Goal: Use online tool/utility

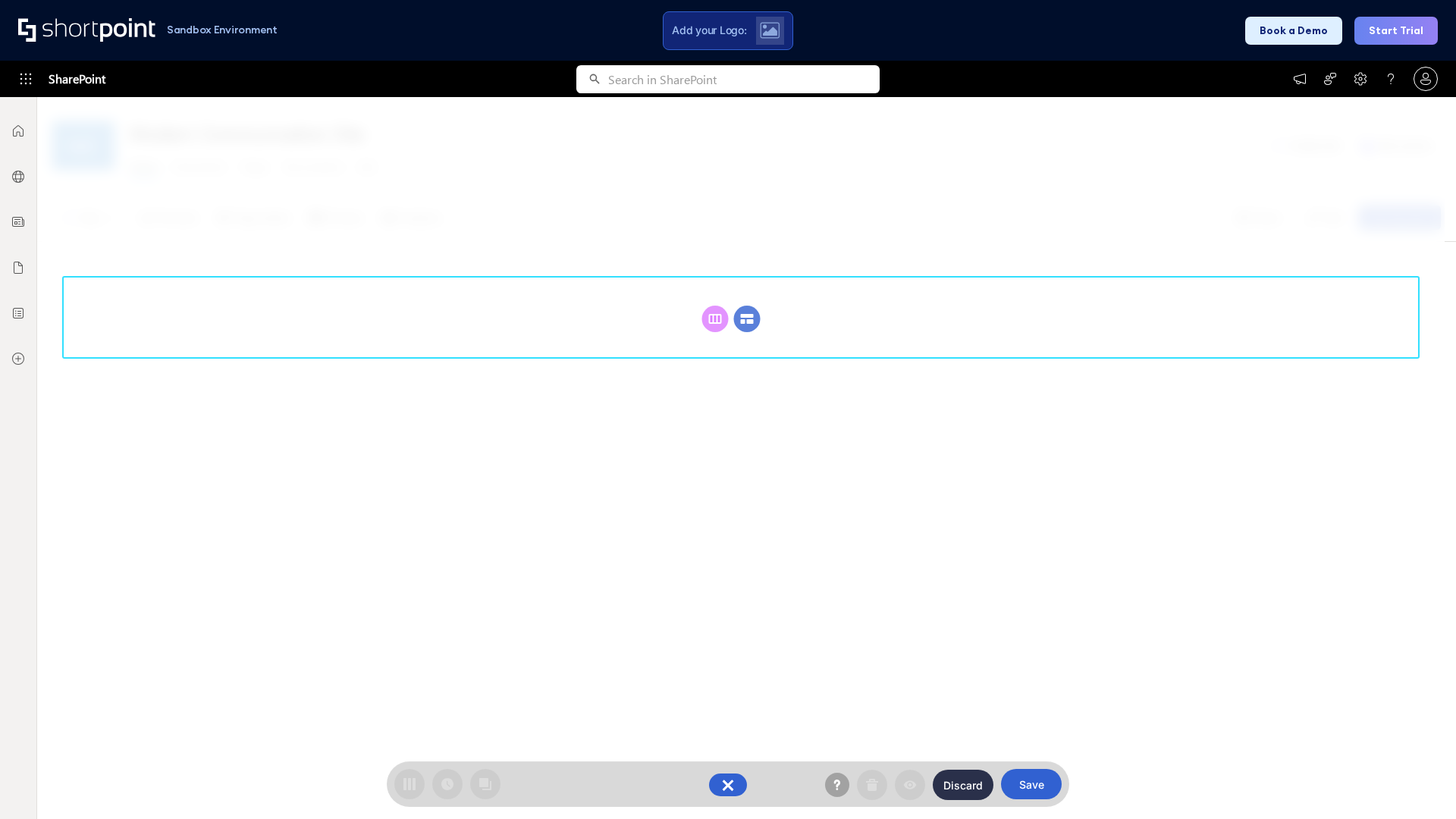
scroll to position [209, 0]
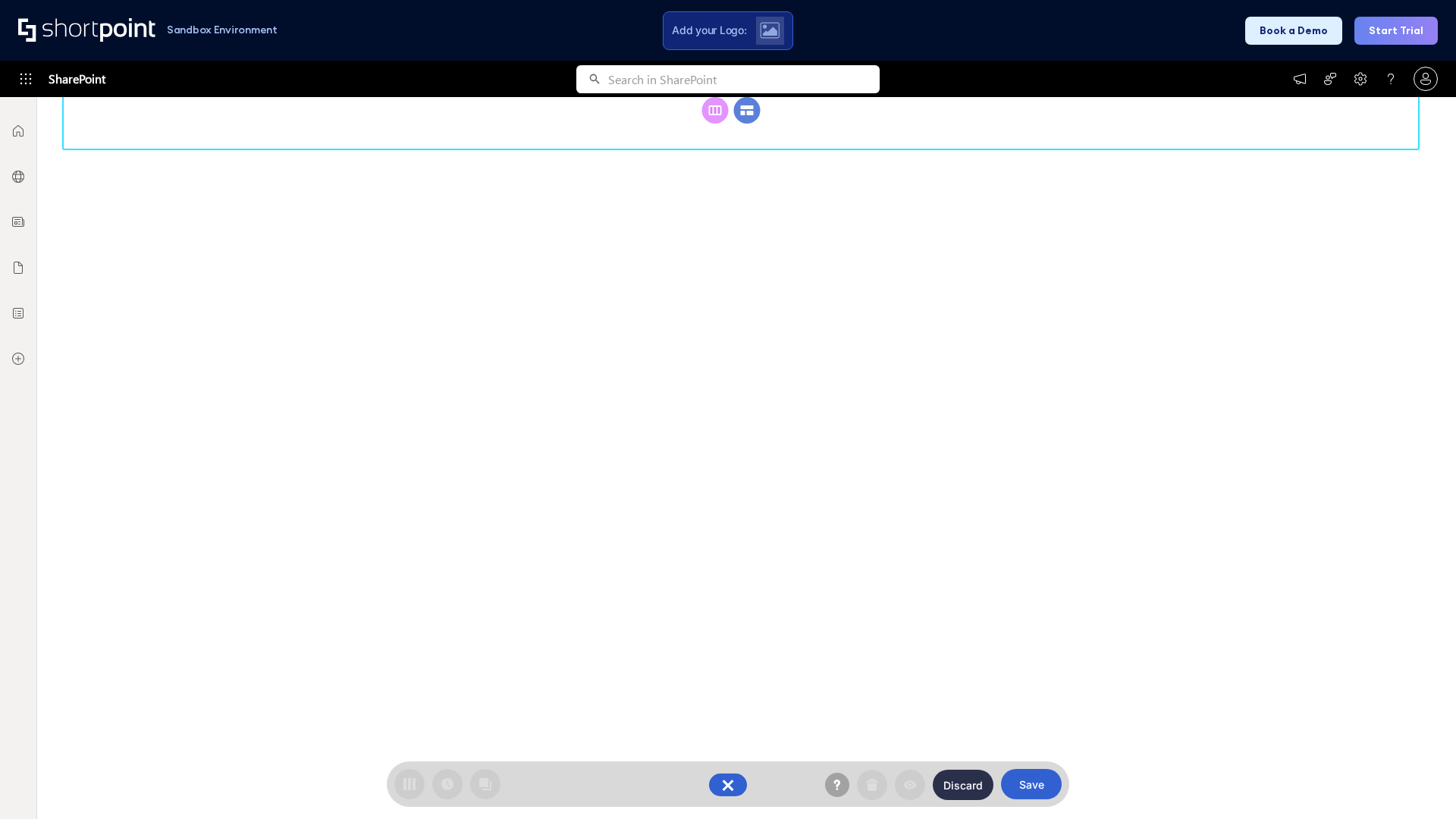
click at [747, 124] on circle at bounding box center [747, 110] width 26 height 26
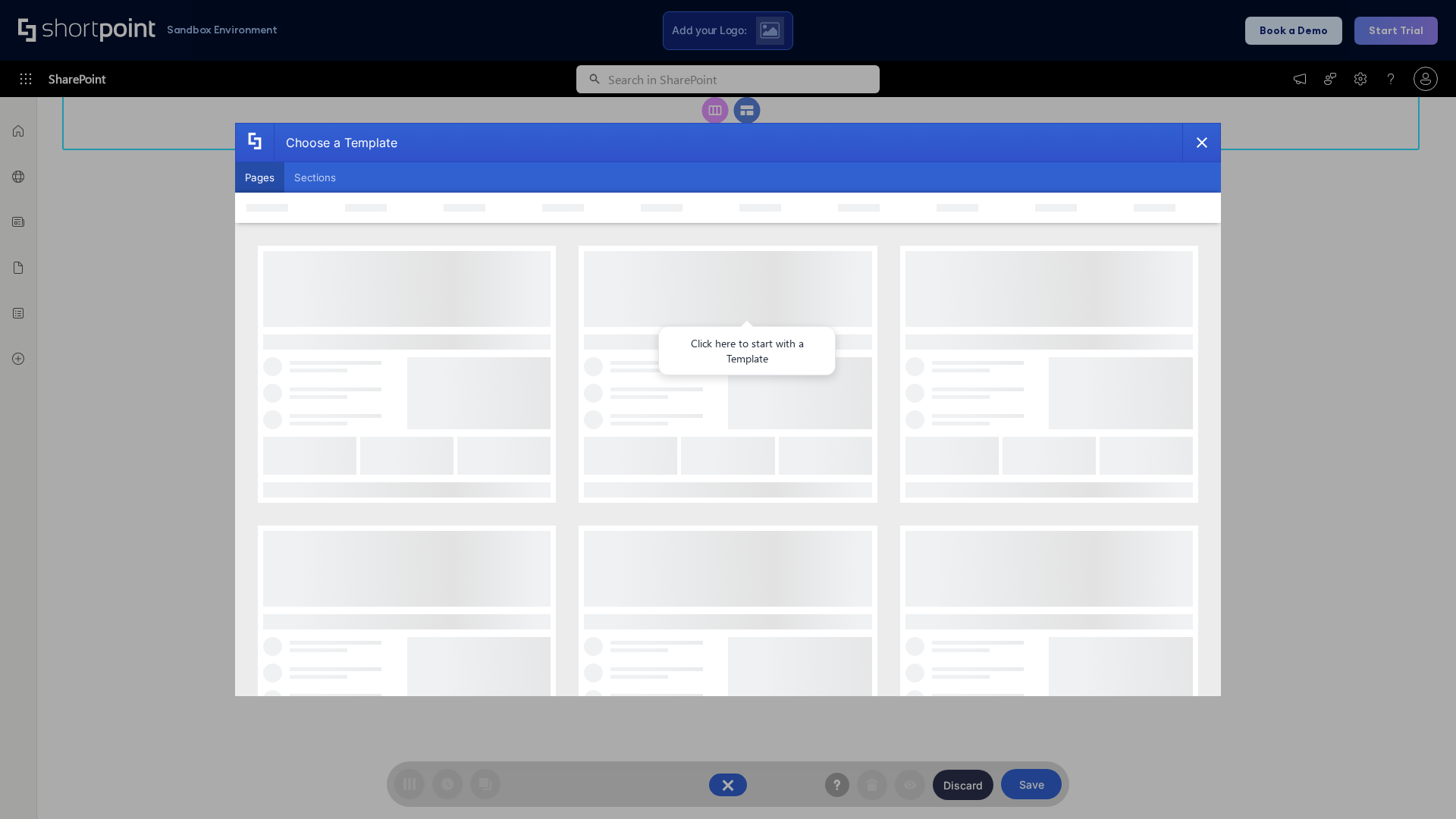
scroll to position [0, 0]
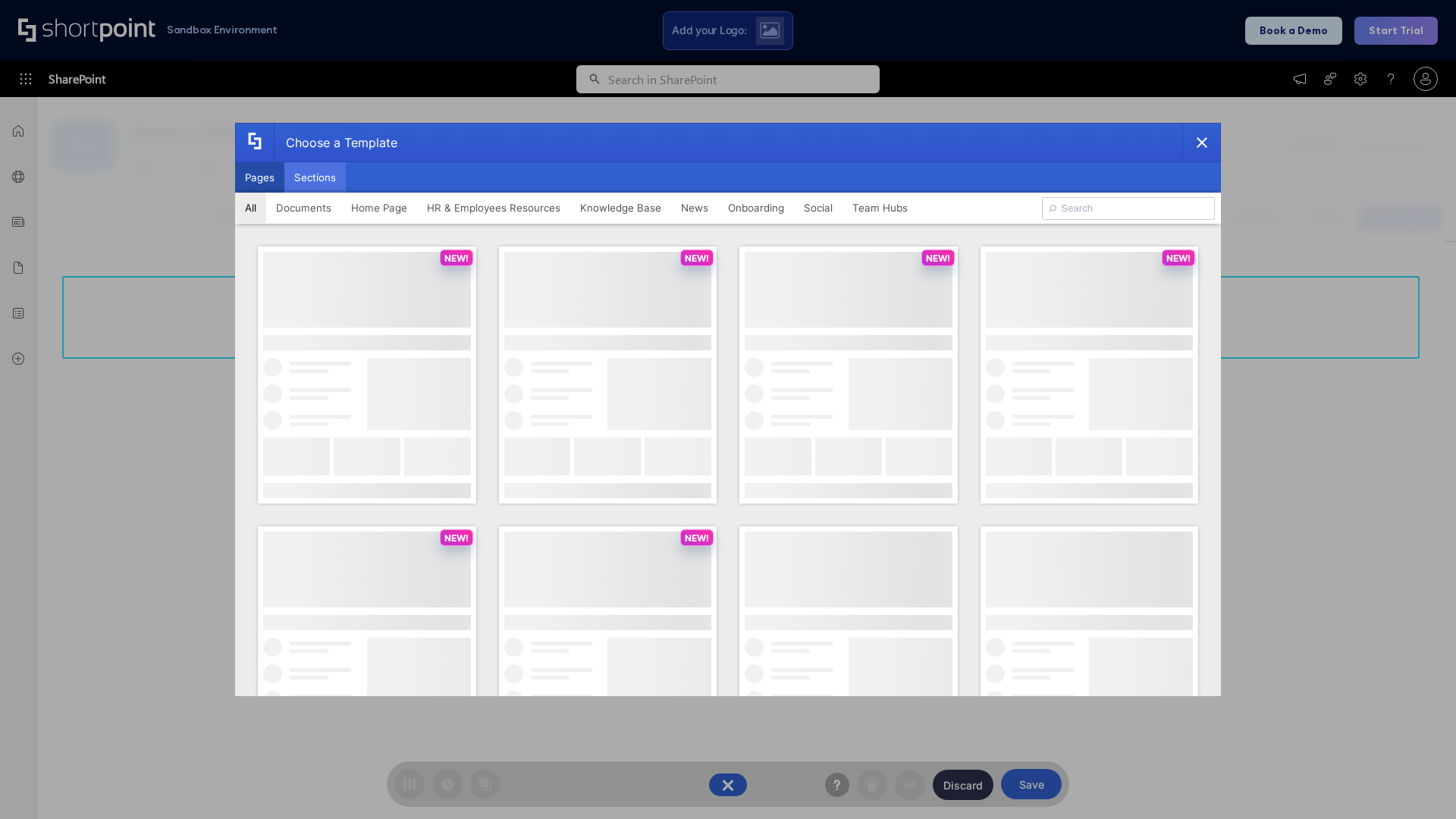
click at [315, 178] on button "Sections" at bounding box center [316, 177] width 62 height 30
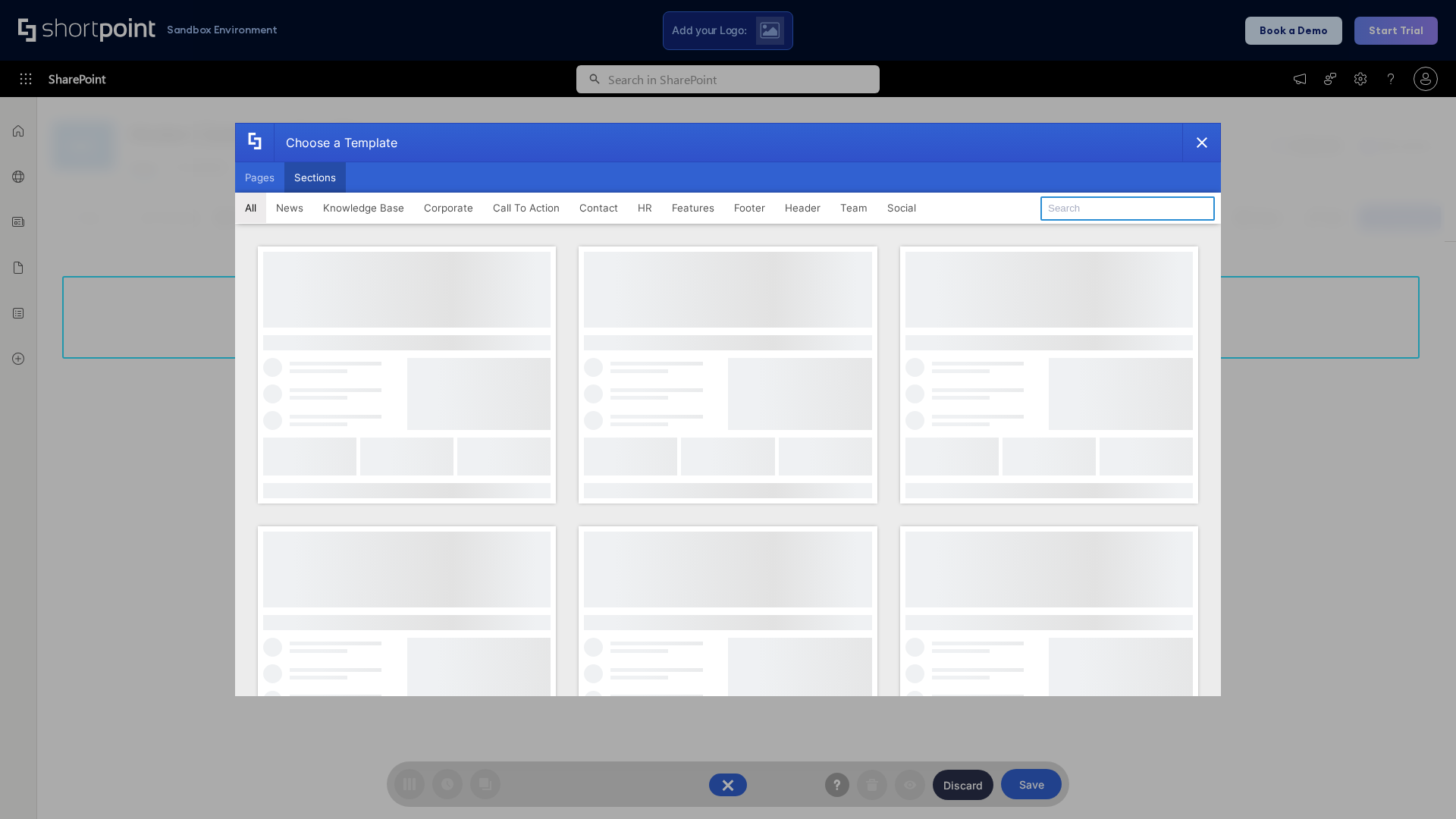
type input "Header 3"
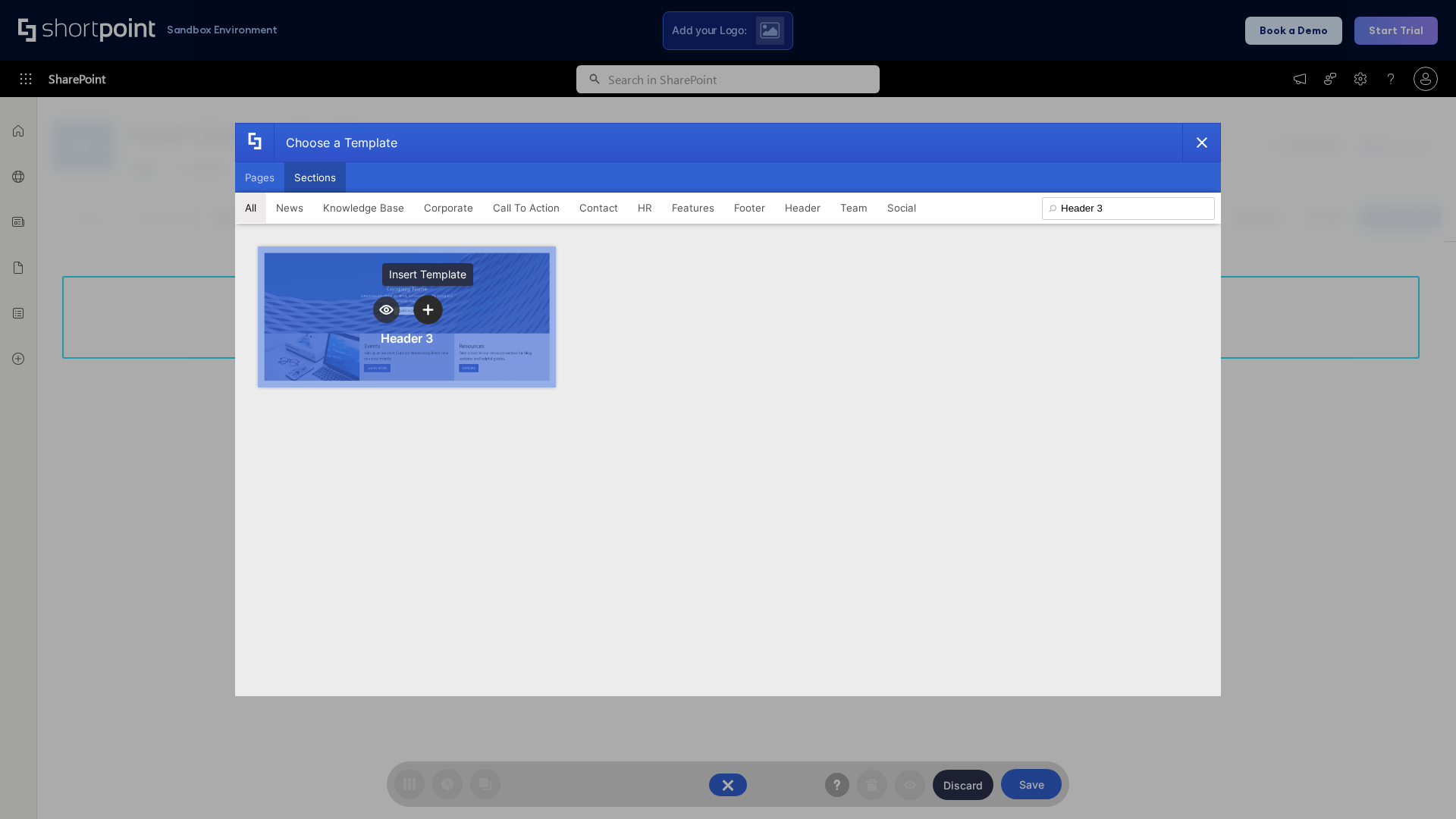
click at [428, 310] on icon "template selector" at bounding box center [427, 309] width 10 height 10
